Goal: Information Seeking & Learning: Learn about a topic

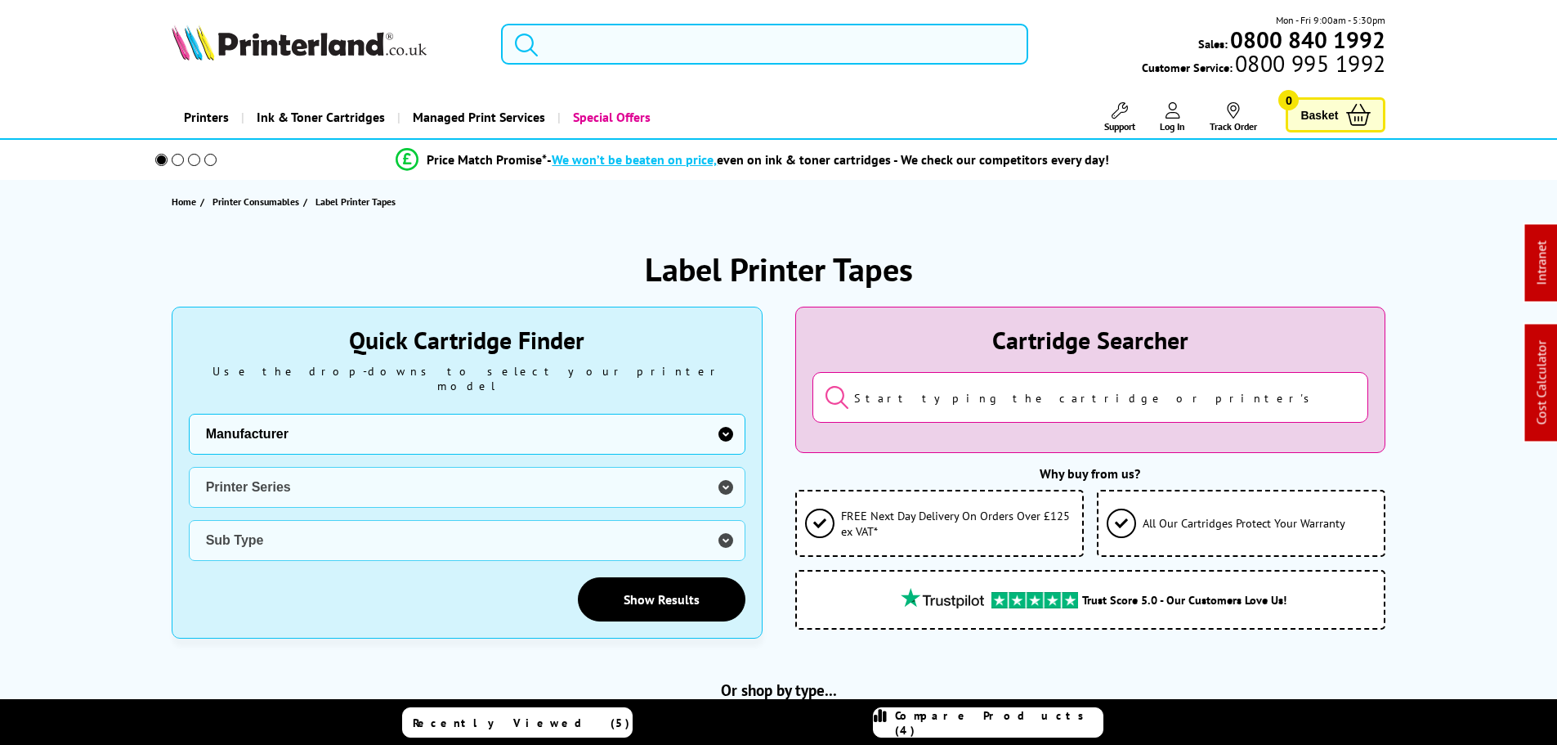
scroll to position [558, 0]
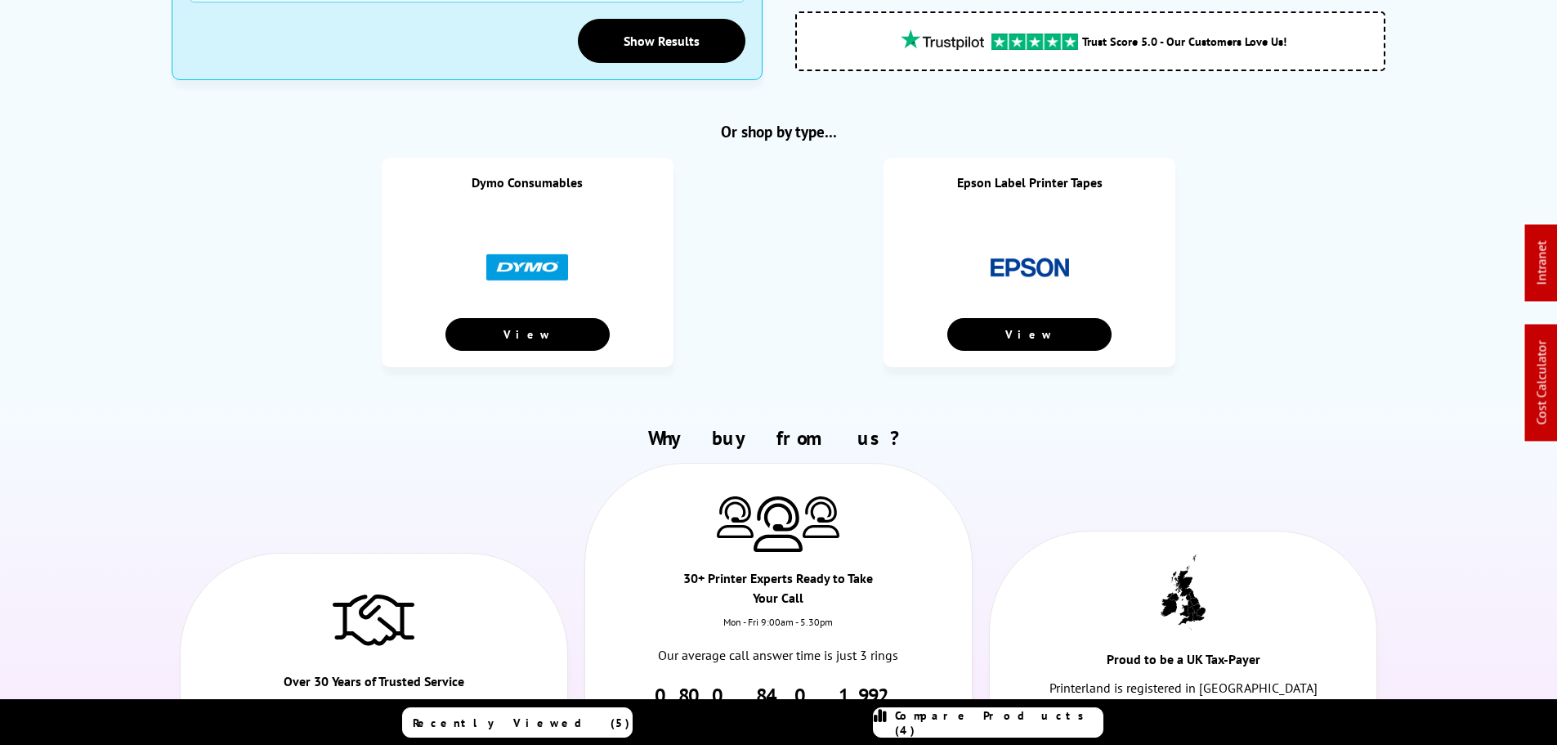
click at [1296, 289] on ul "Dymo Consumables View Epson Label Printer Tapes" at bounding box center [779, 269] width 1215 height 222
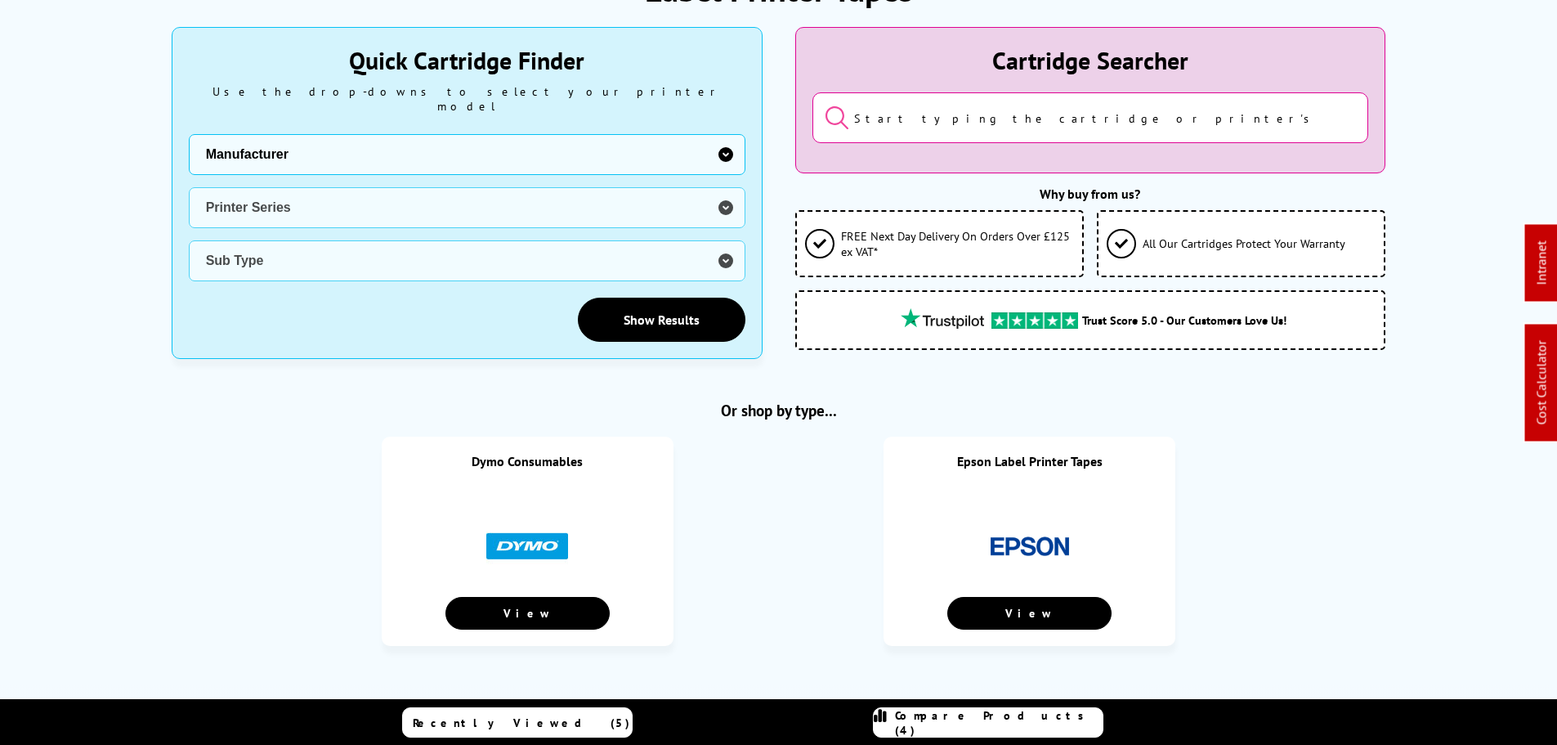
scroll to position [0, 0]
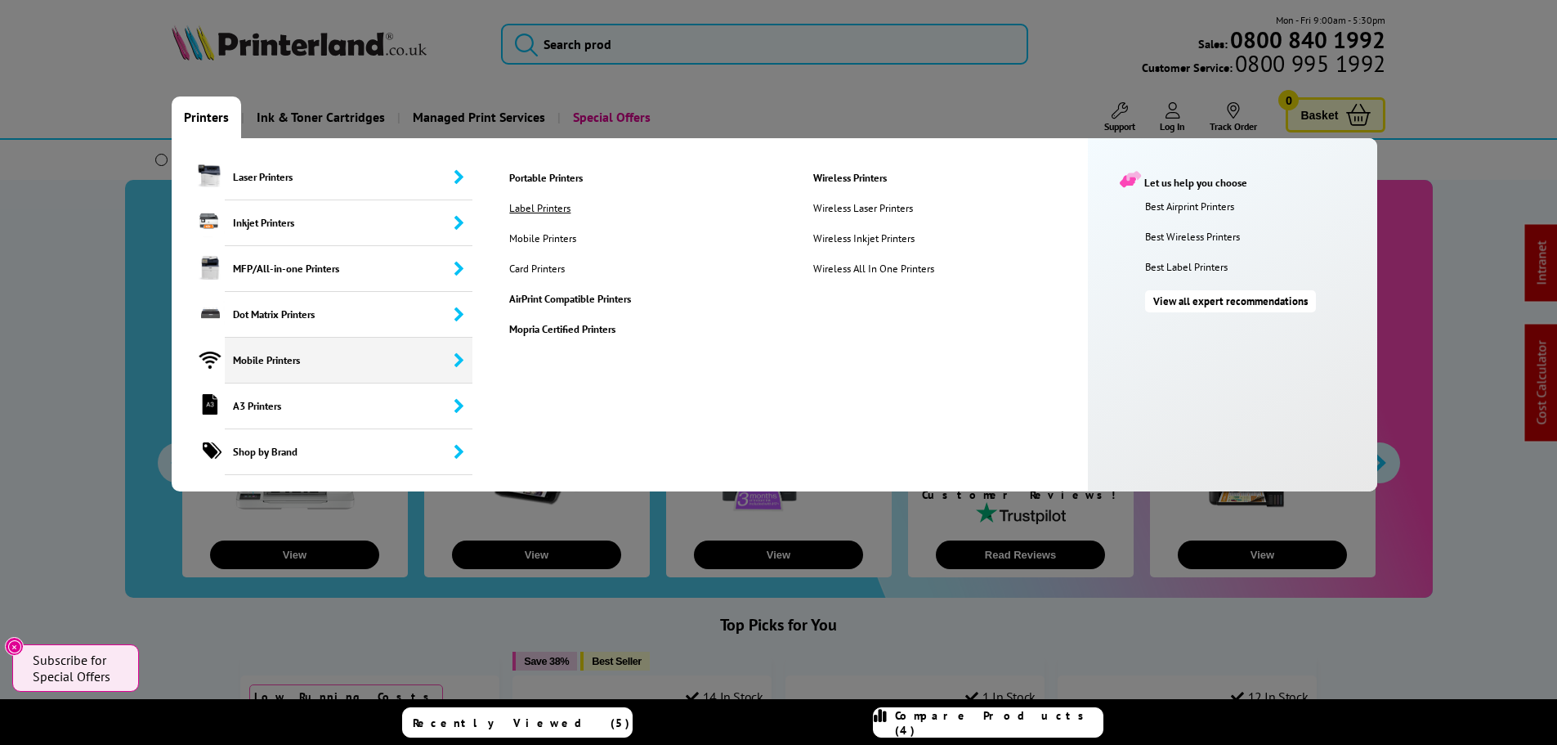
click at [537, 212] on link "Label Printers" at bounding box center [551, 208] width 108 height 14
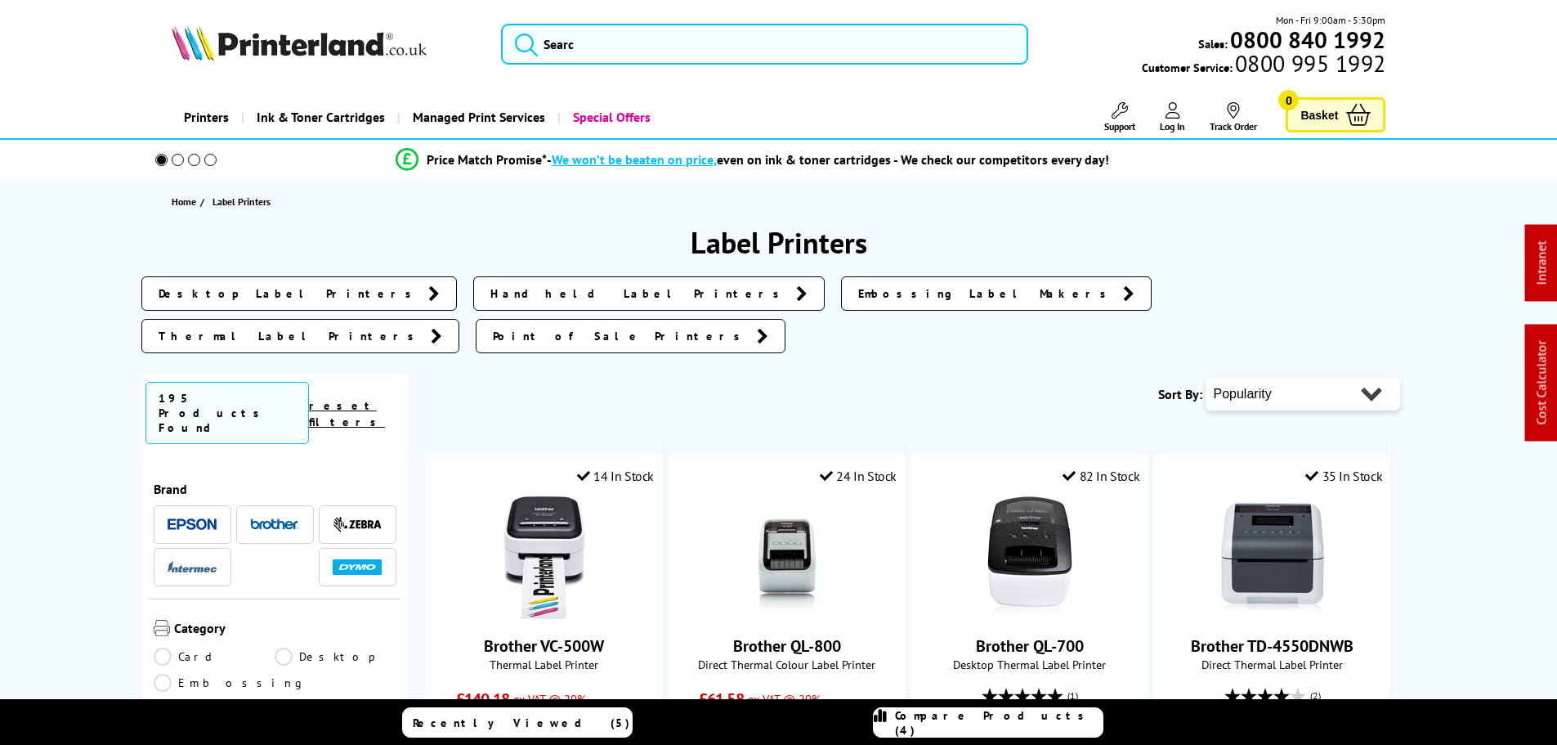
click at [187, 505] on li at bounding box center [193, 524] width 78 height 38
click at [190, 518] on img at bounding box center [192, 524] width 49 height 12
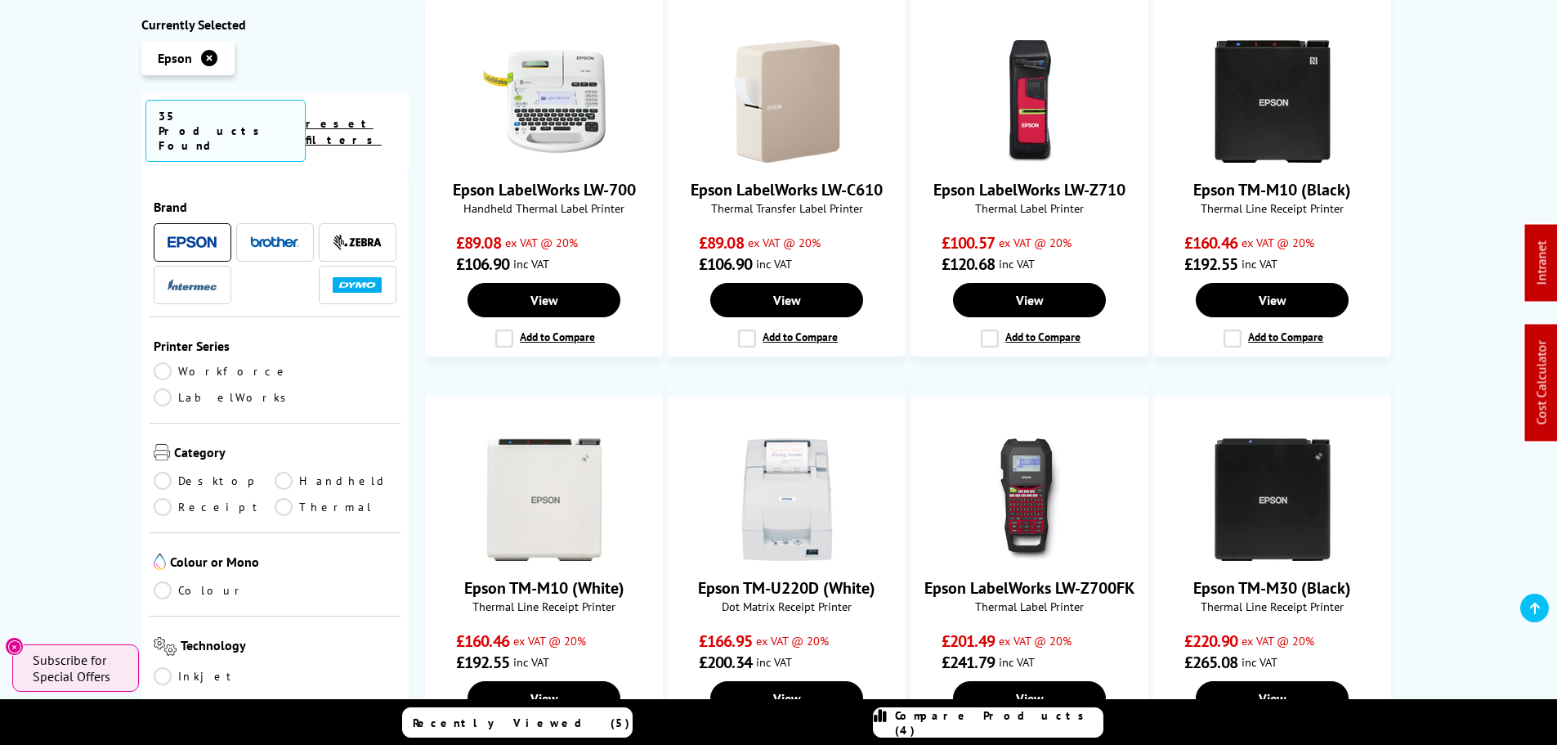
scroll to position [1063, 0]
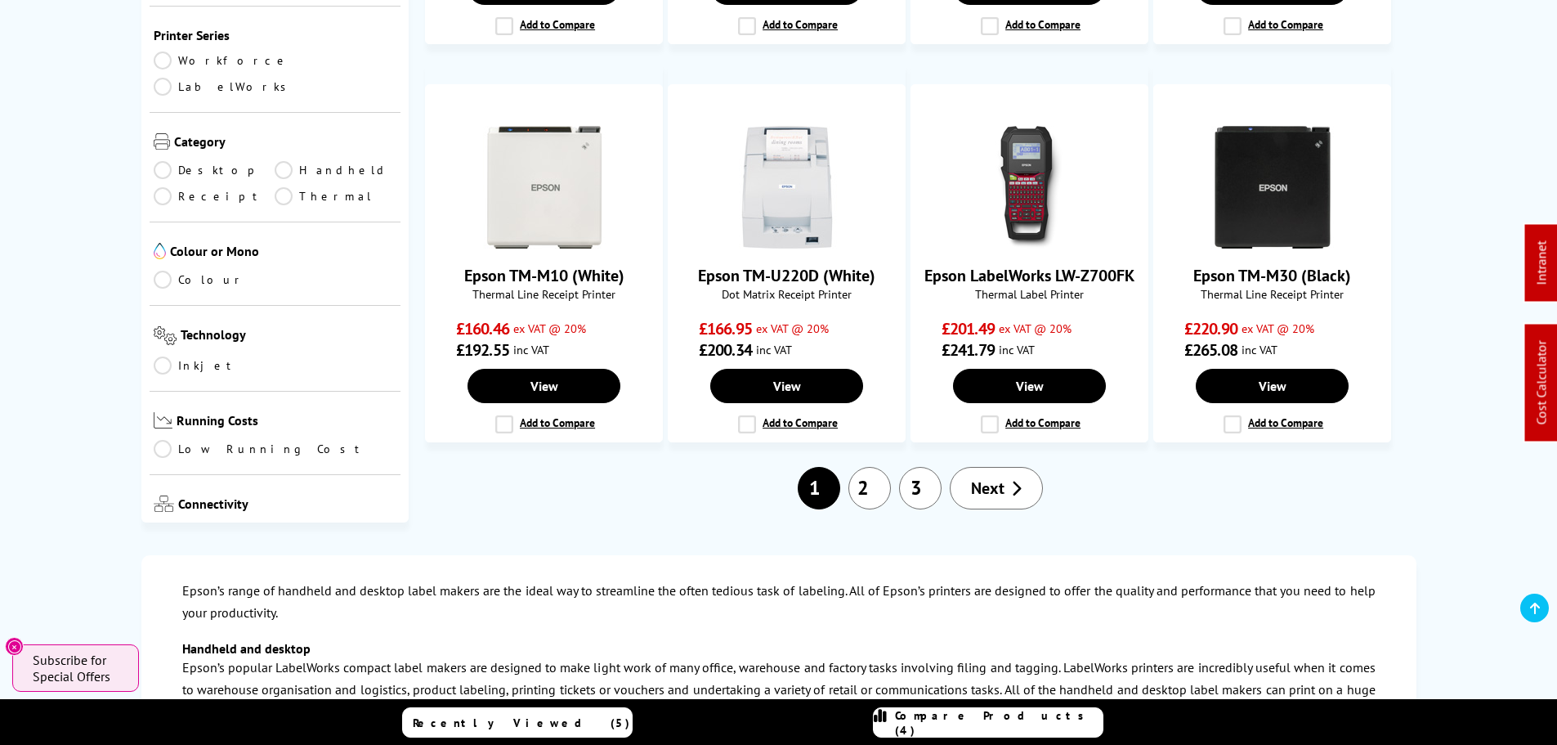
click at [871, 508] on link "2" at bounding box center [870, 488] width 43 height 43
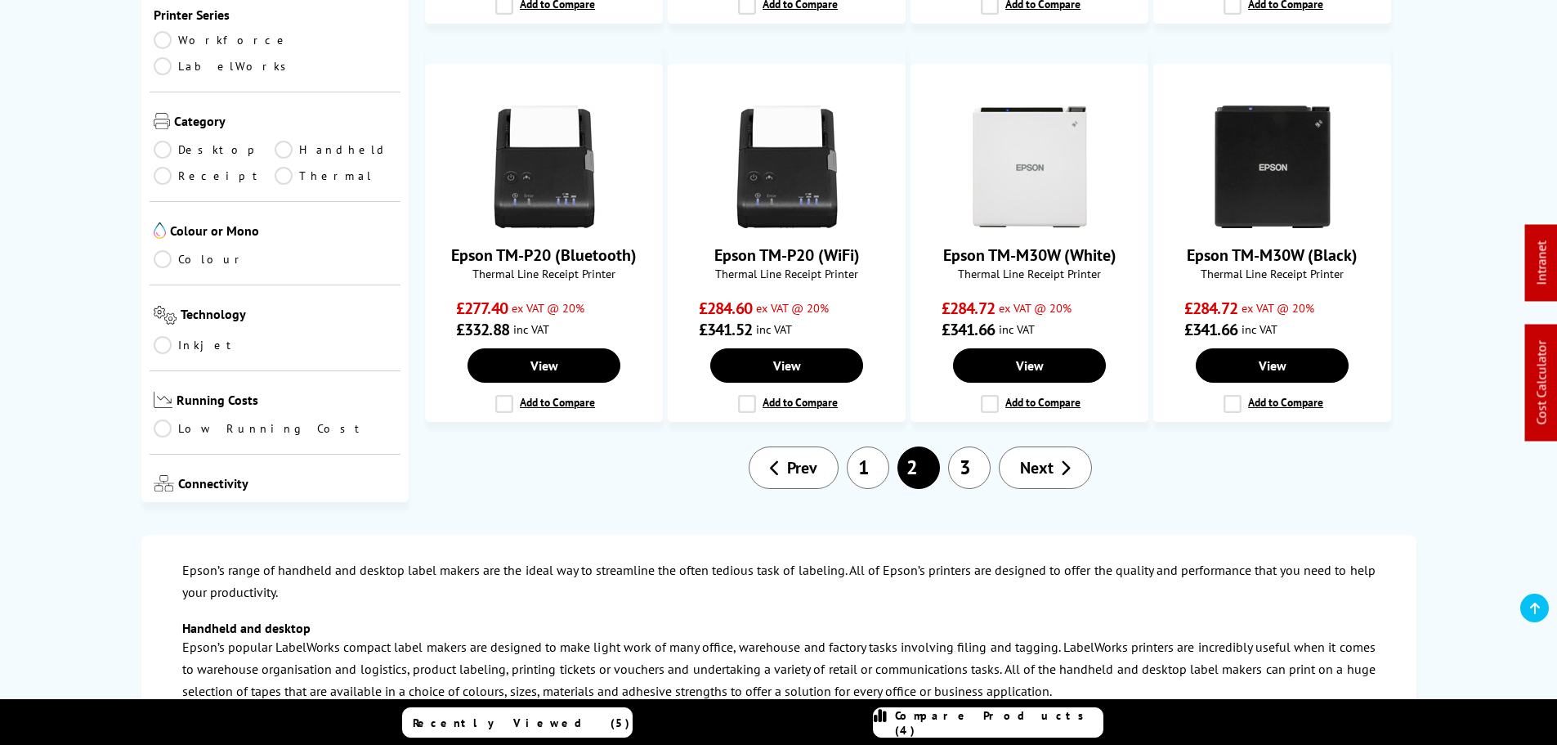
scroll to position [1308, 0]
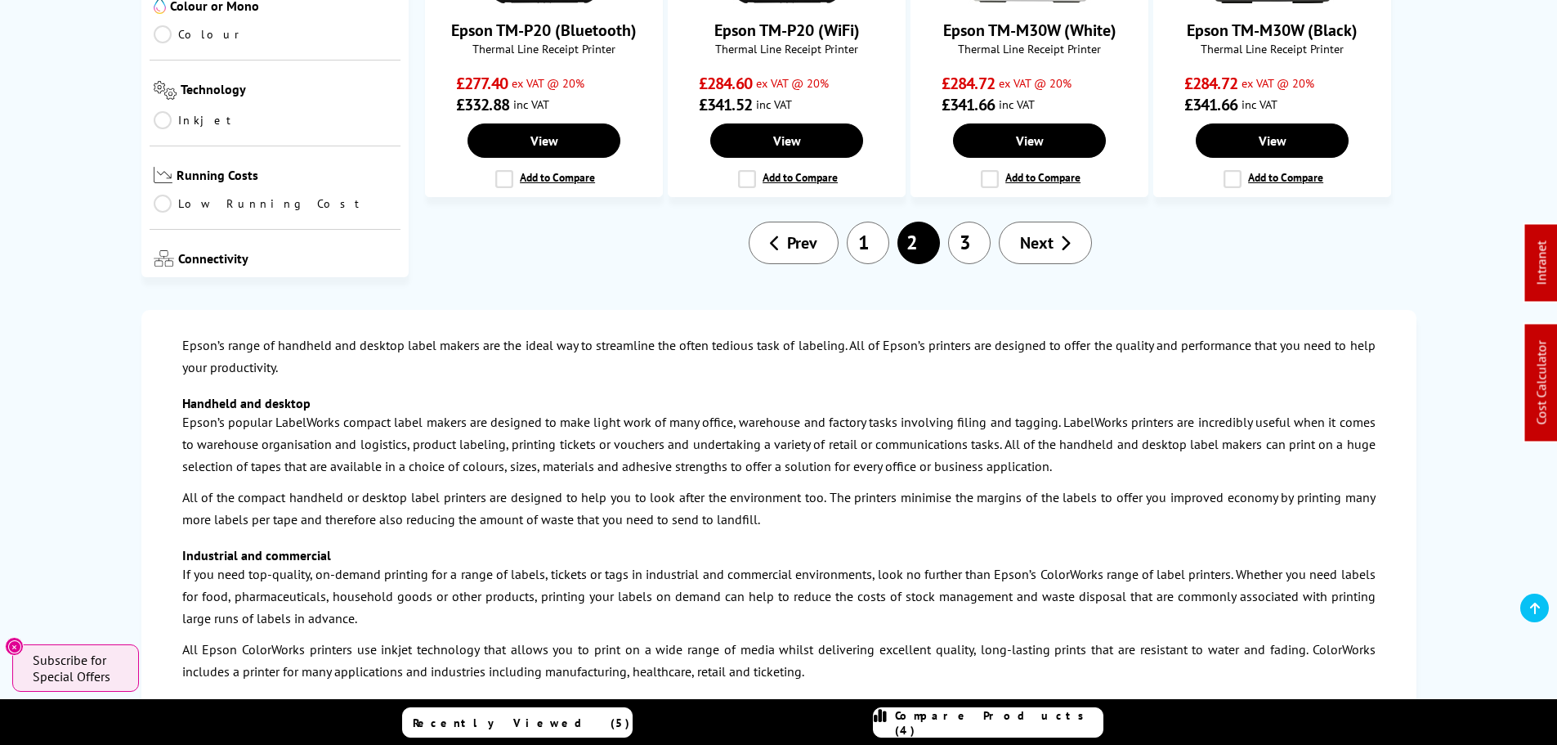
click at [987, 264] on link "3" at bounding box center [969, 243] width 43 height 43
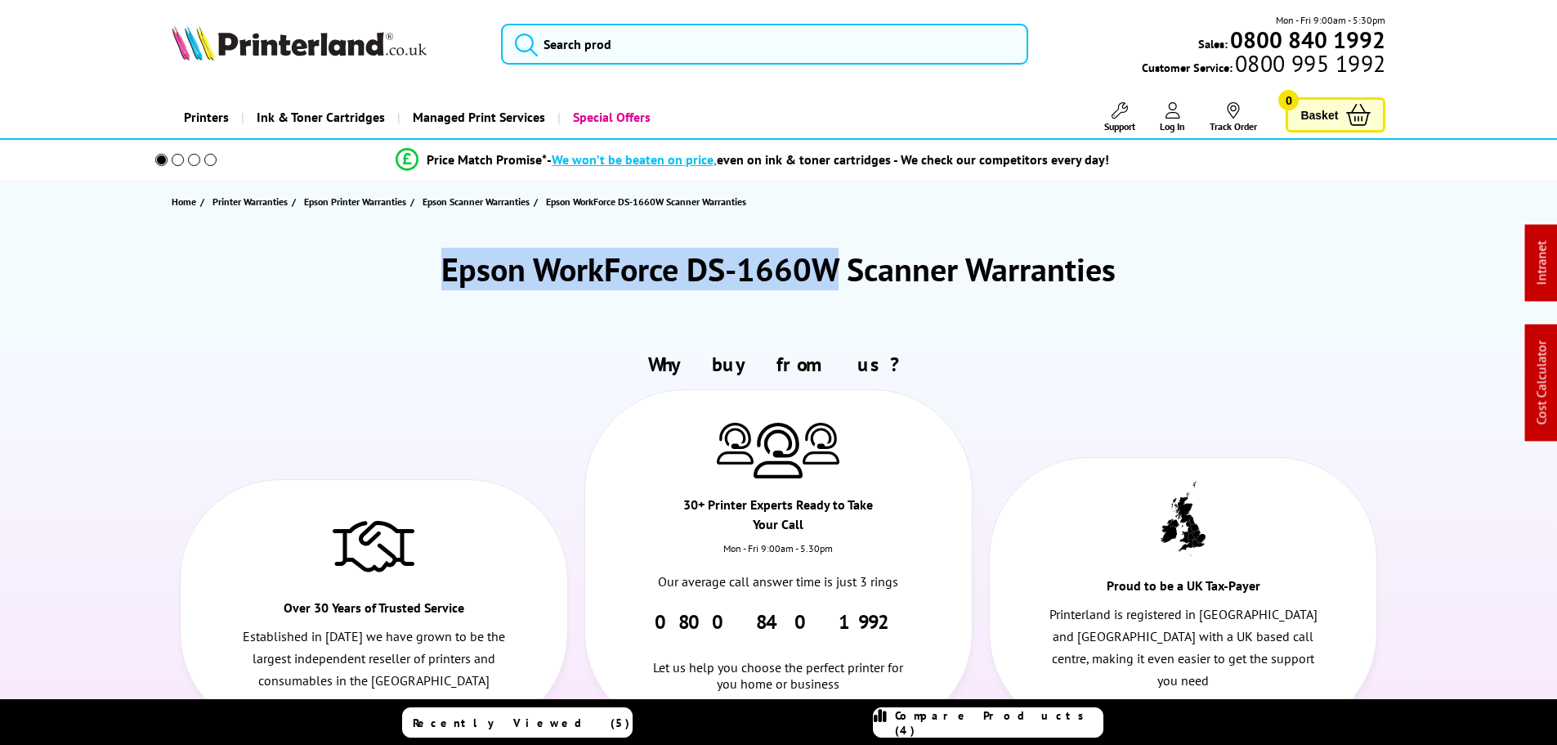
drag, startPoint x: 840, startPoint y: 263, endPoint x: 374, endPoint y: 263, distance: 466.0
click at [374, 263] on div "Epson WorkForce DS-1660W Scanner Warranties" at bounding box center [779, 269] width 1215 height 43
copy h1 "Epson WorkForce DS-1660W"
